Goal: Task Accomplishment & Management: Manage account settings

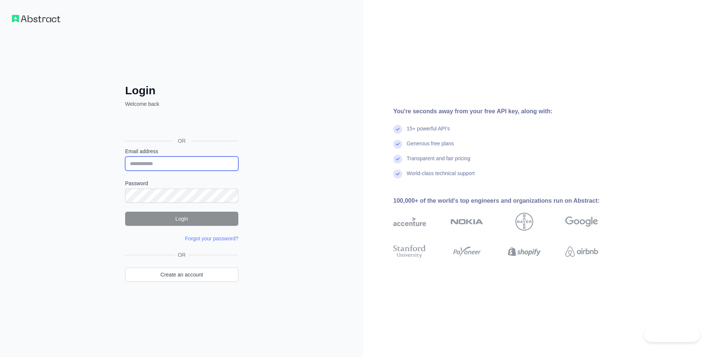
click at [190, 158] on input "Email address" at bounding box center [181, 163] width 113 height 14
type input "**********"
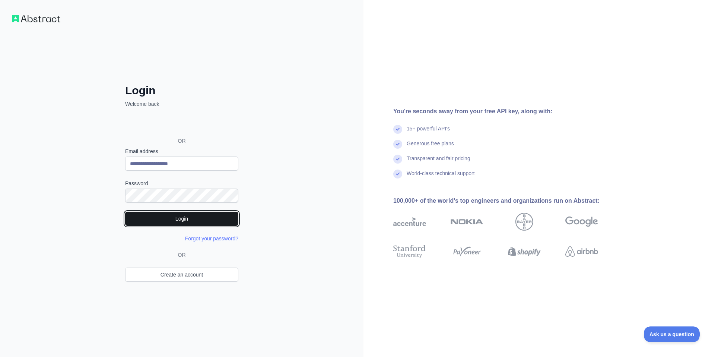
click at [190, 214] on button "Login" at bounding box center [181, 218] width 113 height 14
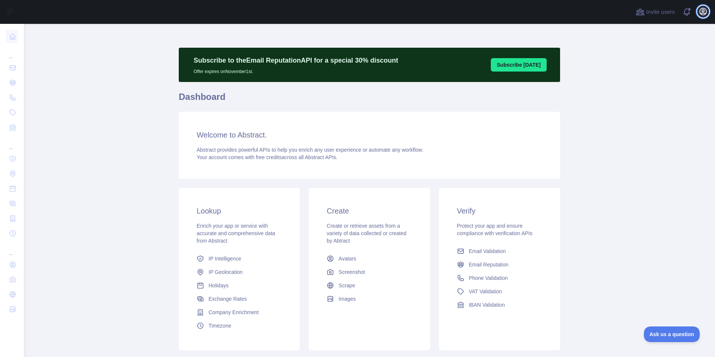
click at [697, 11] on button "Open user menu" at bounding box center [703, 12] width 12 height 12
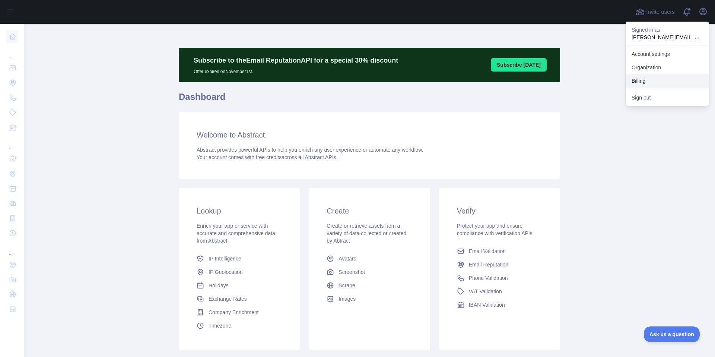
click at [654, 79] on button "Billing" at bounding box center [666, 80] width 83 height 13
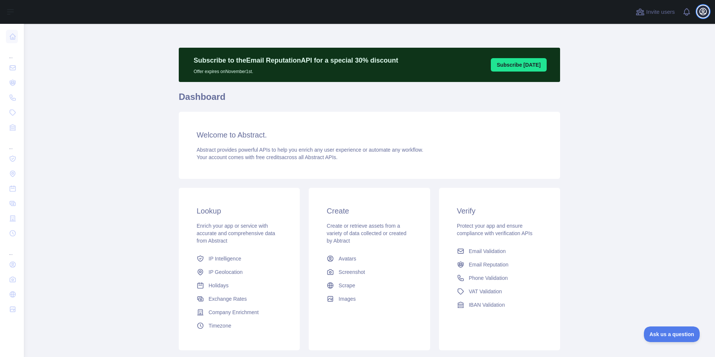
click at [702, 15] on icon "button" at bounding box center [702, 11] width 9 height 9
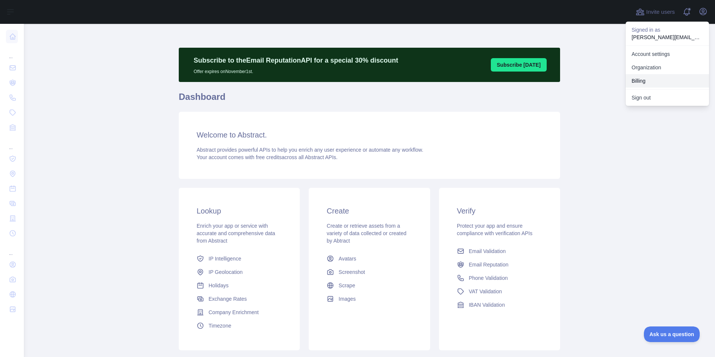
click at [649, 78] on button "Billing" at bounding box center [666, 80] width 83 height 13
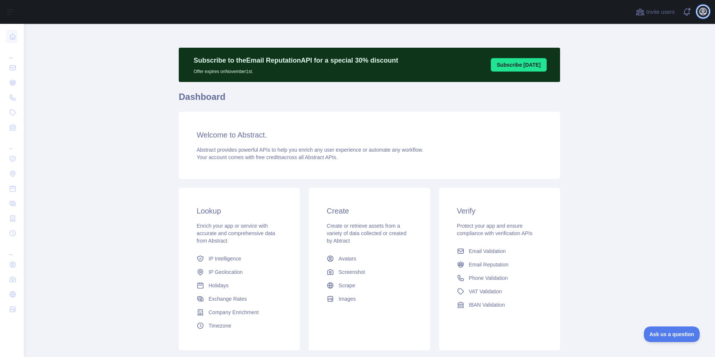
click at [702, 12] on icon "button" at bounding box center [702, 11] width 7 height 7
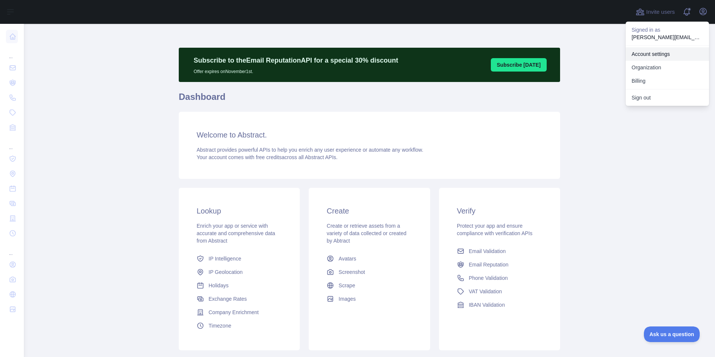
click at [661, 54] on link "Account settings" at bounding box center [666, 53] width 83 height 13
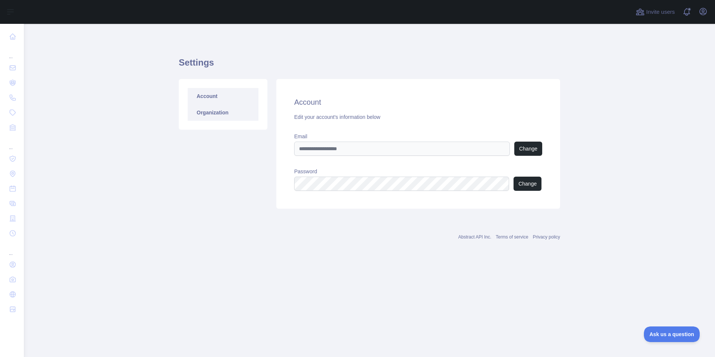
click at [217, 119] on link "Organization" at bounding box center [223, 112] width 71 height 16
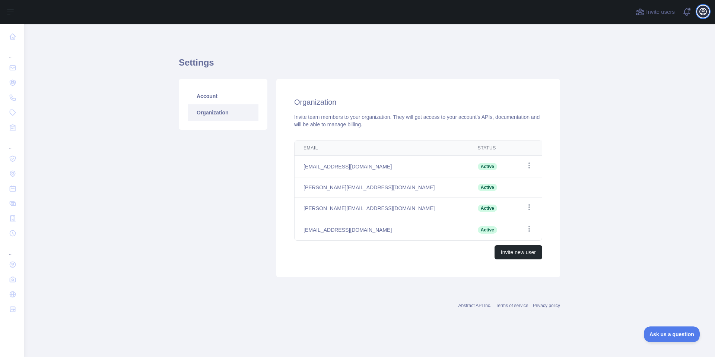
click at [705, 12] on icon "button" at bounding box center [702, 11] width 9 height 9
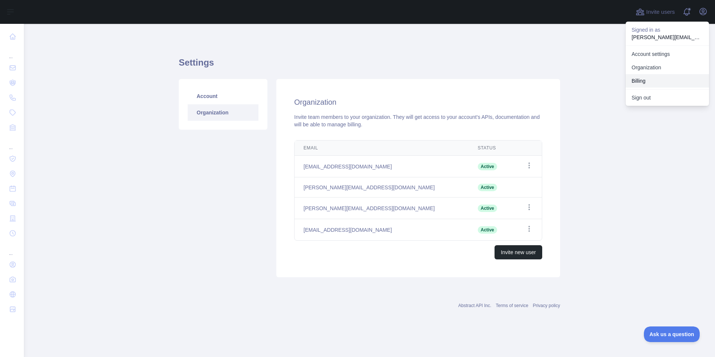
click at [652, 79] on button "Billing" at bounding box center [666, 80] width 83 height 13
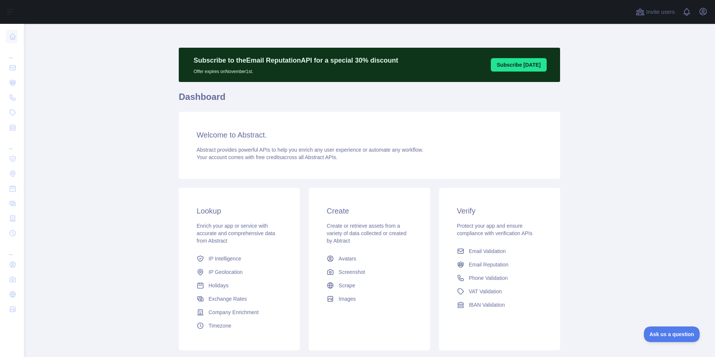
click at [663, 332] on span "Ask us a question" at bounding box center [671, 333] width 56 height 5
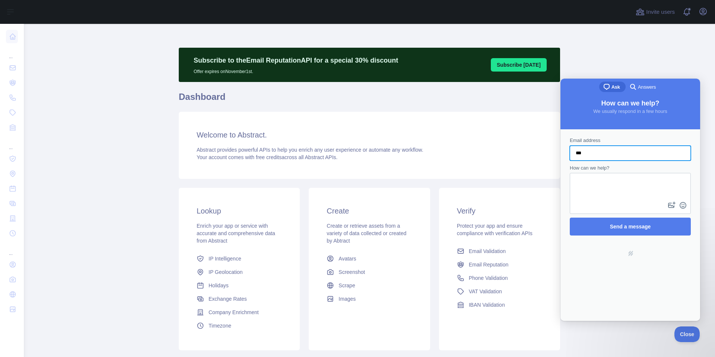
type input "**********"
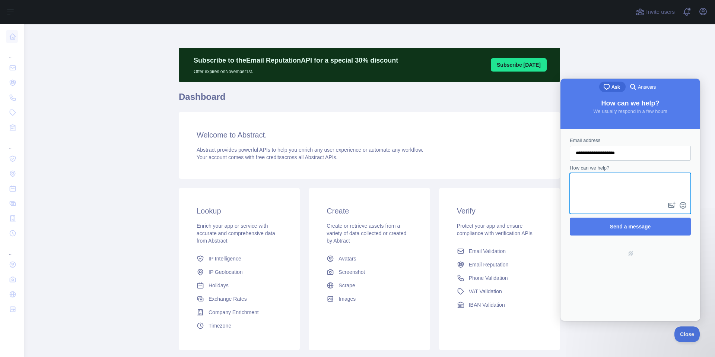
click at [632, 182] on textarea "How can we help?" at bounding box center [629, 186] width 119 height 26
type textarea "**********"
click at [628, 215] on form "**********" at bounding box center [629, 186] width 121 height 99
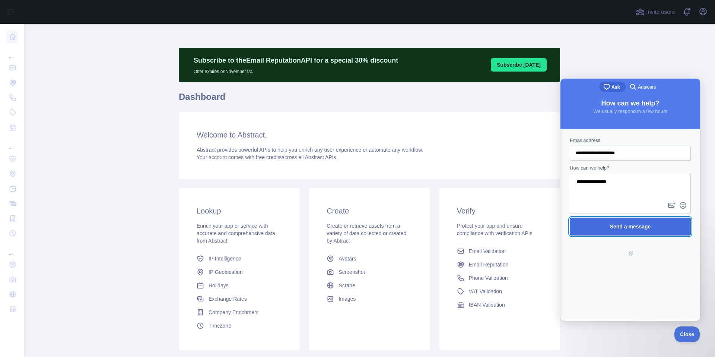
click at [628, 219] on span "Send a message" at bounding box center [630, 226] width 105 height 17
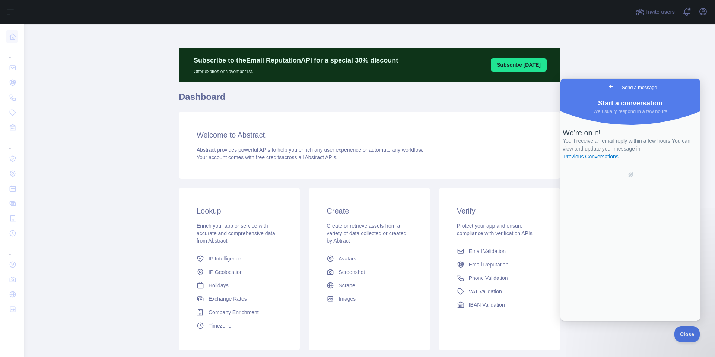
click at [640, 89] on span "Send a message" at bounding box center [638, 87] width 35 height 7
click at [606, 88] on span "Go back" at bounding box center [610, 86] width 9 height 9
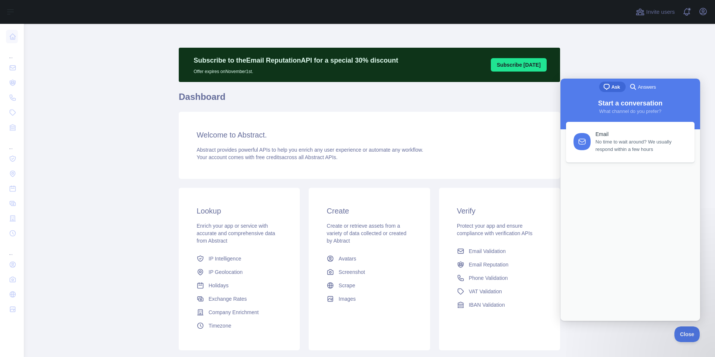
click at [650, 86] on span "Answers" at bounding box center [646, 86] width 18 height 7
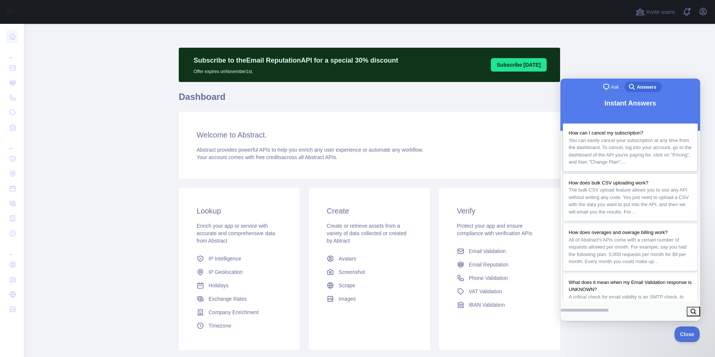
click at [627, 138] on span "You can easily cancel your subscription at any time from the dashboard. To canc…" at bounding box center [629, 151] width 123 height 29
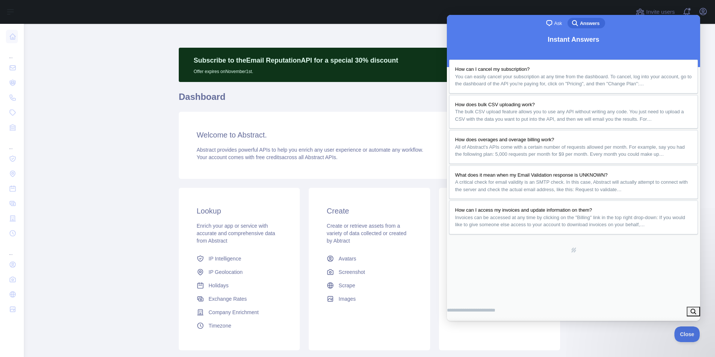
click at [127, 68] on main "Subscribe to the Email Reputation API for a special 30 % discount Offer expires…" at bounding box center [369, 190] width 691 height 333
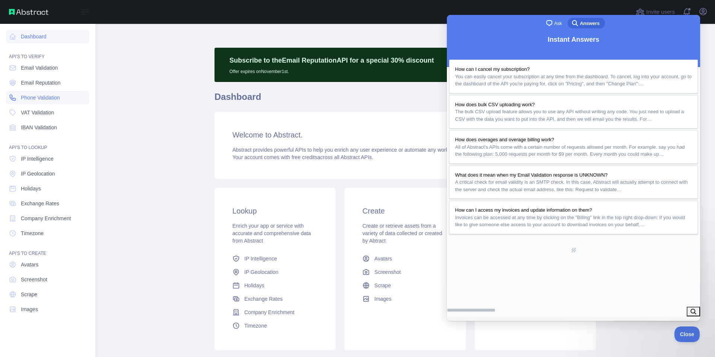
click at [33, 92] on link "Phone Validation" at bounding box center [47, 97] width 83 height 13
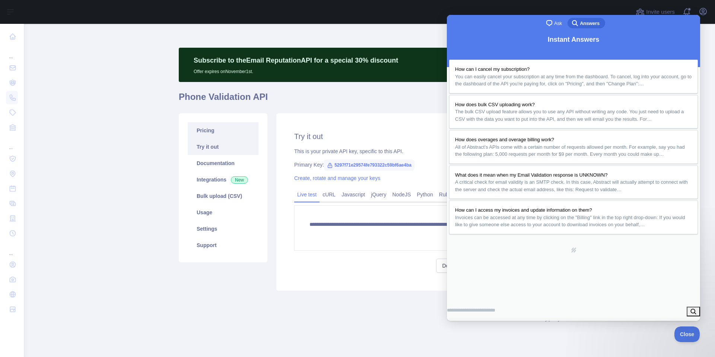
click at [237, 131] on link "Pricing" at bounding box center [223, 130] width 71 height 16
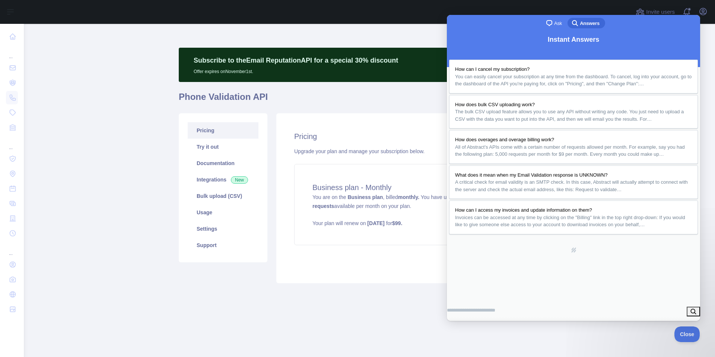
click at [462, 324] on button "Close" at bounding box center [454, 329] width 13 height 10
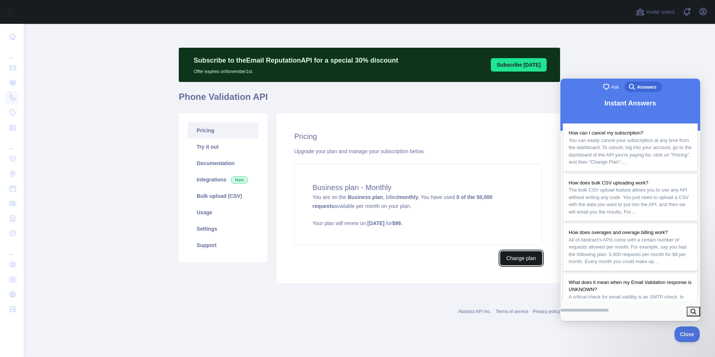
click at [535, 261] on button "Change plan" at bounding box center [521, 258] width 42 height 14
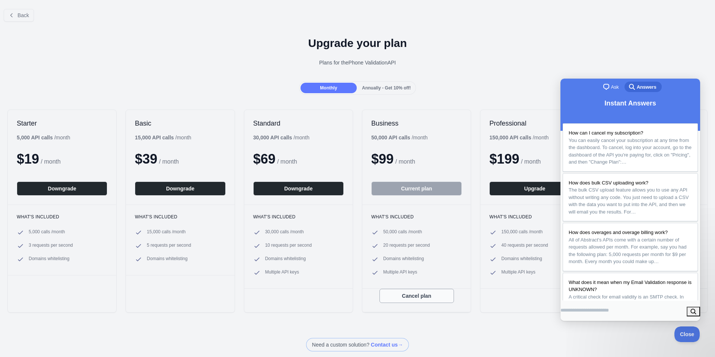
click at [449, 297] on button "Cancel plan" at bounding box center [416, 295] width 74 height 14
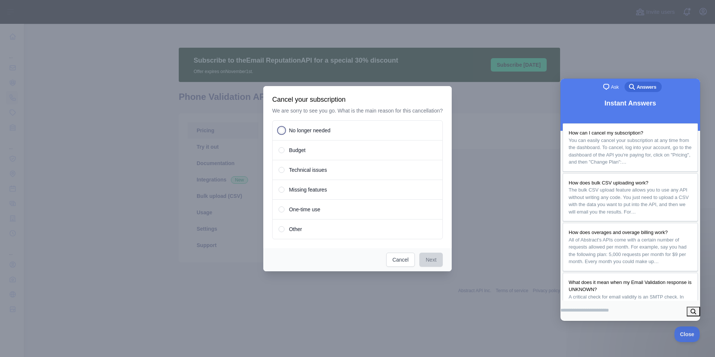
click at [321, 131] on span "No longer needed" at bounding box center [309, 130] width 41 height 7
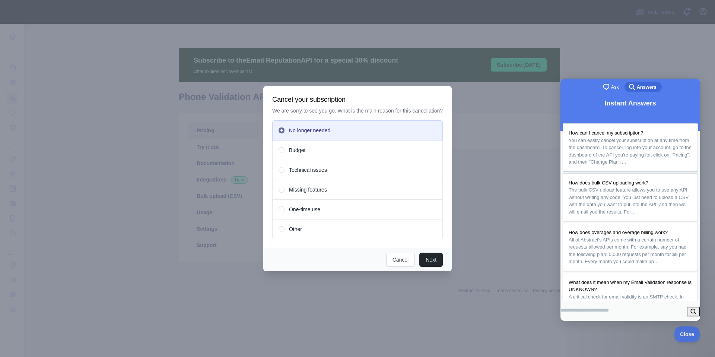
click at [429, 253] on div "Next Cancel" at bounding box center [357, 259] width 188 height 23
click at [429, 263] on button "Next" at bounding box center [430, 259] width 23 height 14
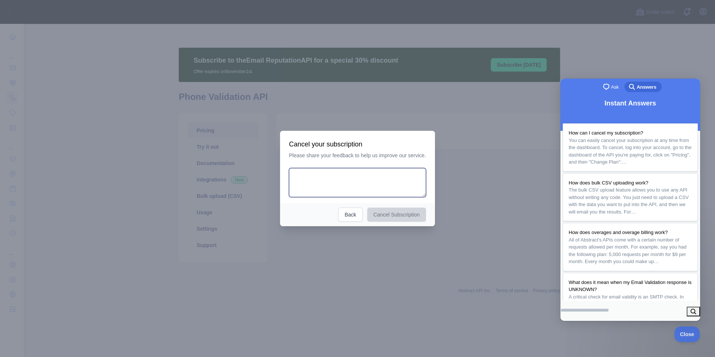
click at [355, 178] on textarea at bounding box center [357, 182] width 137 height 29
type textarea "******"
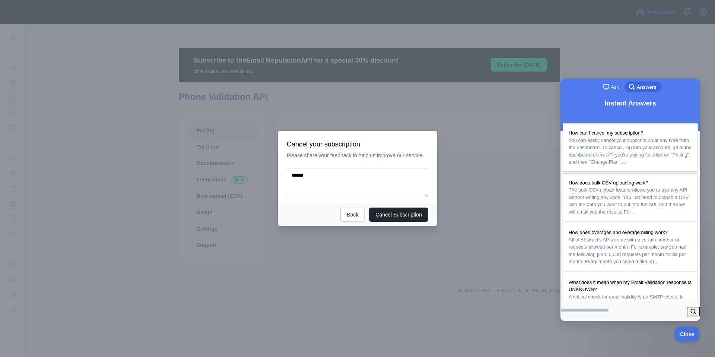
click at [405, 224] on div "Cancel Subscription Back" at bounding box center [357, 214] width 159 height 23
click at [406, 219] on button "Cancel Subscription" at bounding box center [398, 214] width 59 height 14
